Goal: Information Seeking & Learning: Learn about a topic

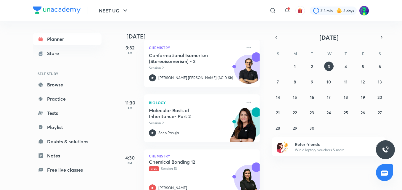
scroll to position [107, 0]
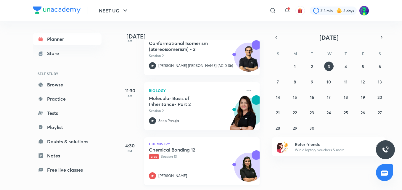
click at [167, 147] on h5 "Chemical Bonding 12" at bounding box center [186, 150] width 74 height 6
